Goal: Transaction & Acquisition: Book appointment/travel/reservation

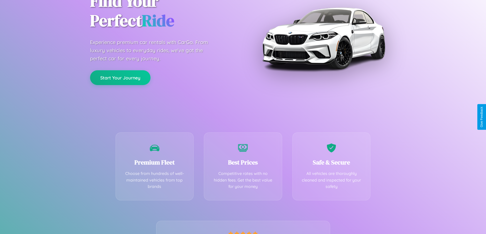
scroll to position [100, 0]
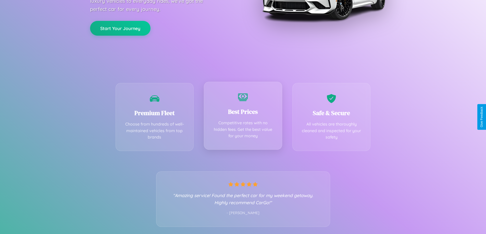
click at [243, 117] on div "Best Prices Competitive rates with no hidden fees. Get the best value for your …" at bounding box center [243, 116] width 78 height 68
click at [120, 28] on button "Start Your Journey" at bounding box center [120, 27] width 60 height 15
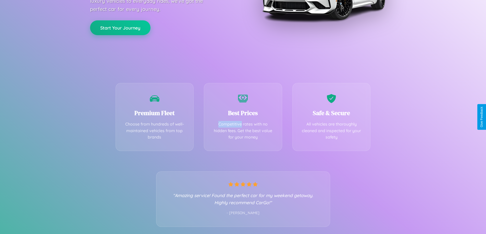
click at [120, 28] on button "Start Your Journey" at bounding box center [120, 27] width 60 height 15
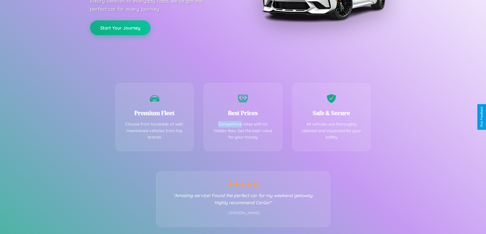
click at [120, 28] on button "Start Your Journey" at bounding box center [120, 27] width 60 height 15
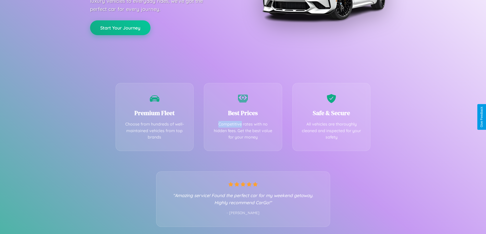
click at [120, 28] on button "Start Your Journey" at bounding box center [120, 27] width 60 height 15
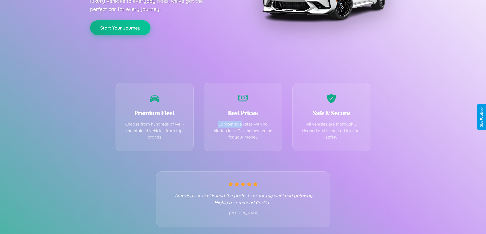
click at [120, 28] on button "Start Your Journey" at bounding box center [120, 27] width 60 height 15
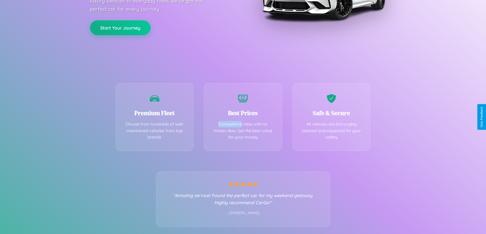
click at [120, 28] on button "Start Your Journey" at bounding box center [120, 27] width 60 height 15
